Goal: Task Accomplishment & Management: Use online tool/utility

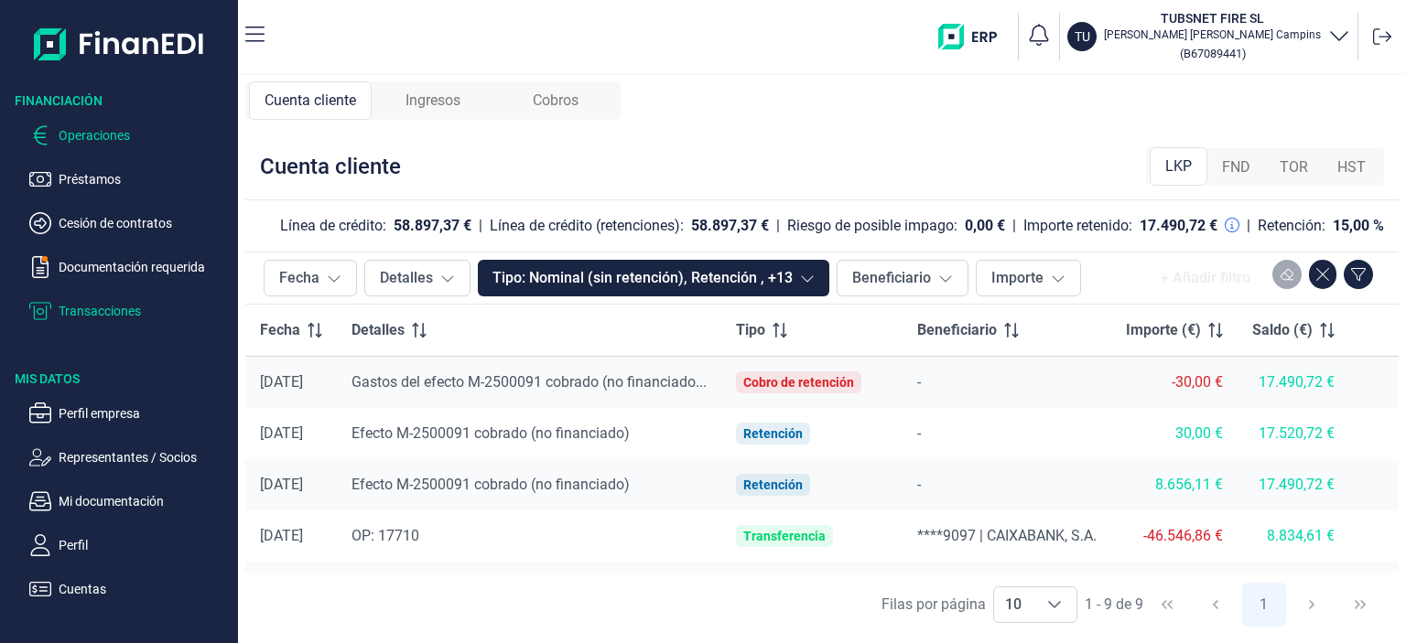
click at [94, 135] on p "Operaciones" at bounding box center [145, 135] width 172 height 22
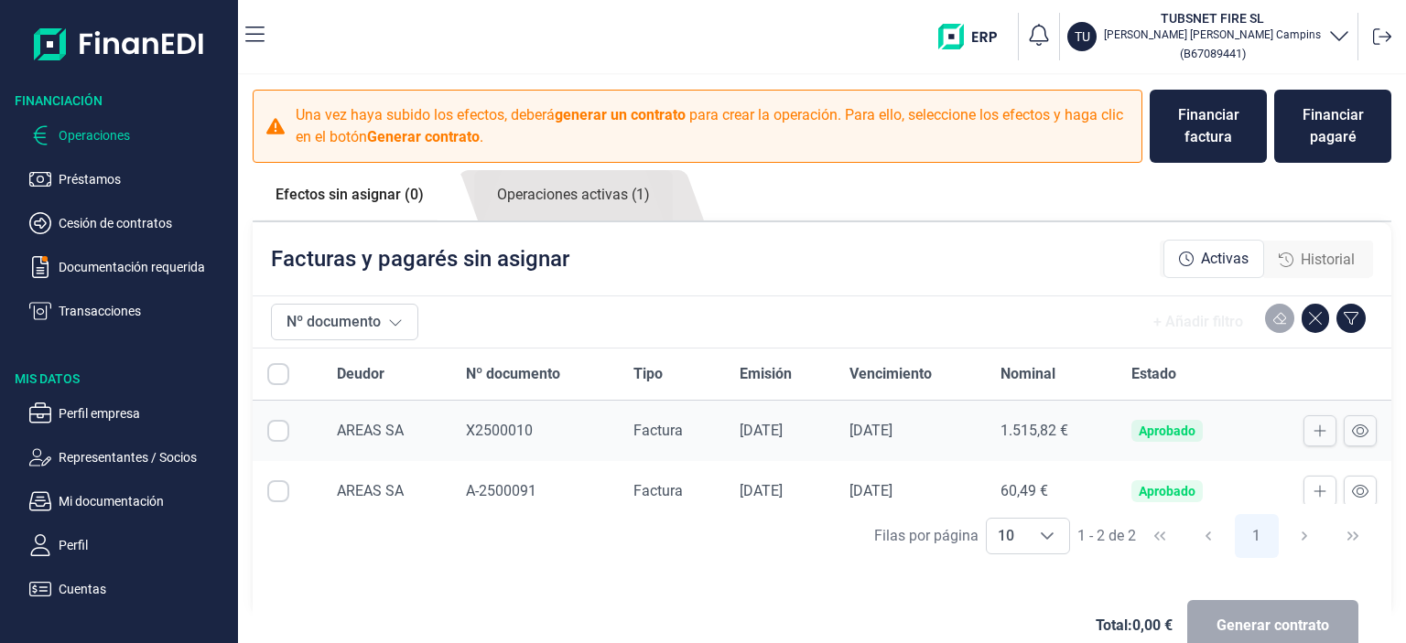
checkbox input "true"
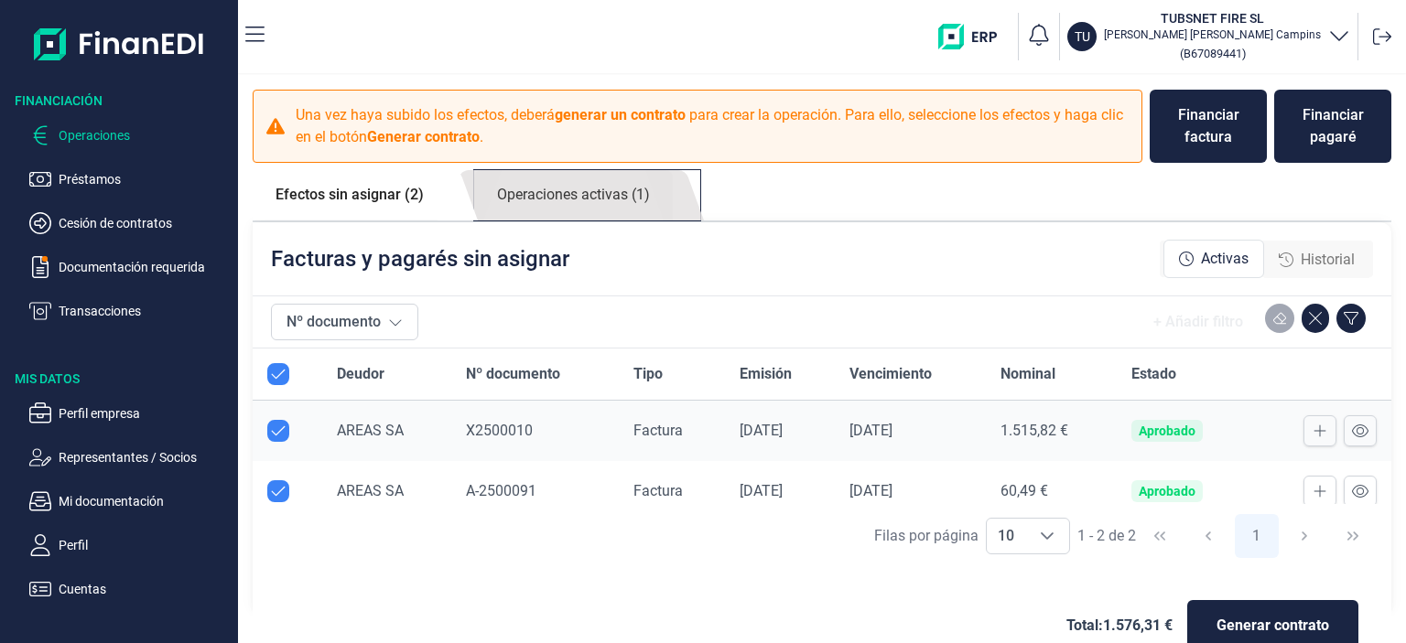
click at [643, 200] on link "Operaciones activas (1)" at bounding box center [573, 195] width 199 height 50
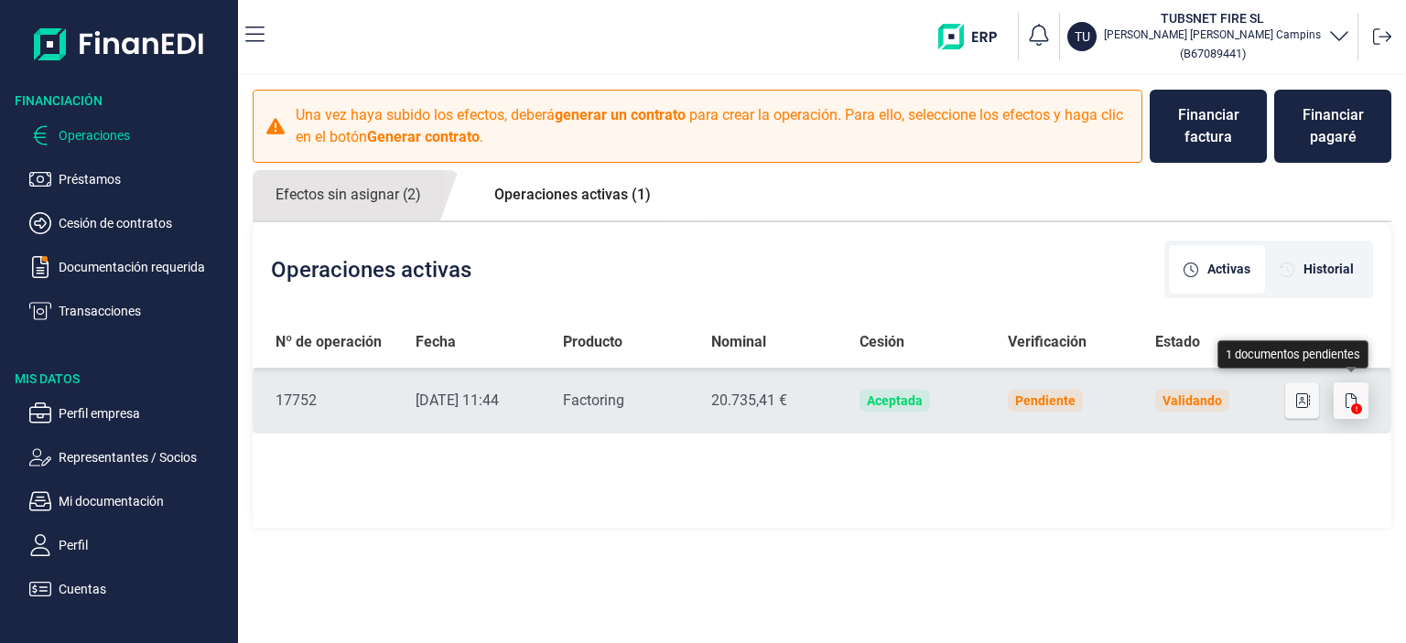
click at [1347, 406] on icon "button" at bounding box center [1350, 401] width 11 height 15
